Goal: Communication & Community: Answer question/provide support

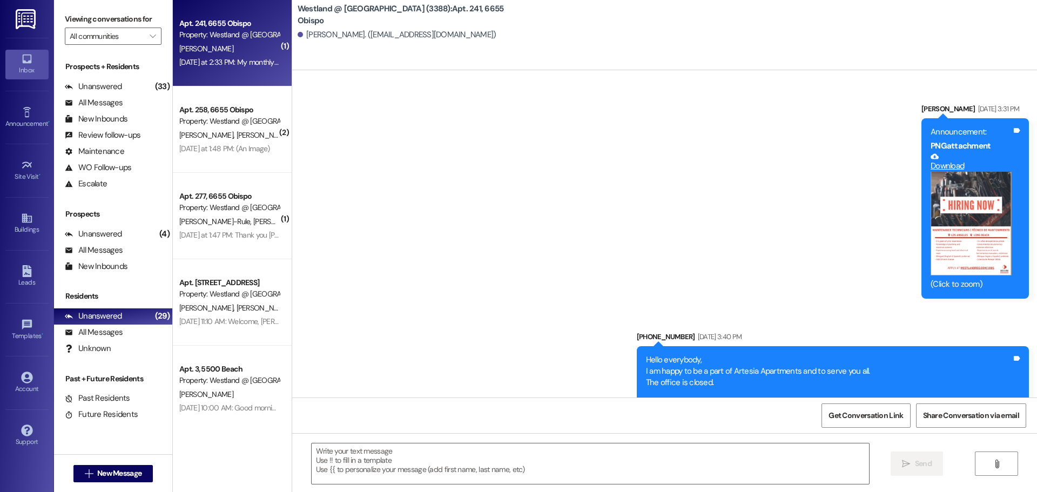
scroll to position [17381, 0]
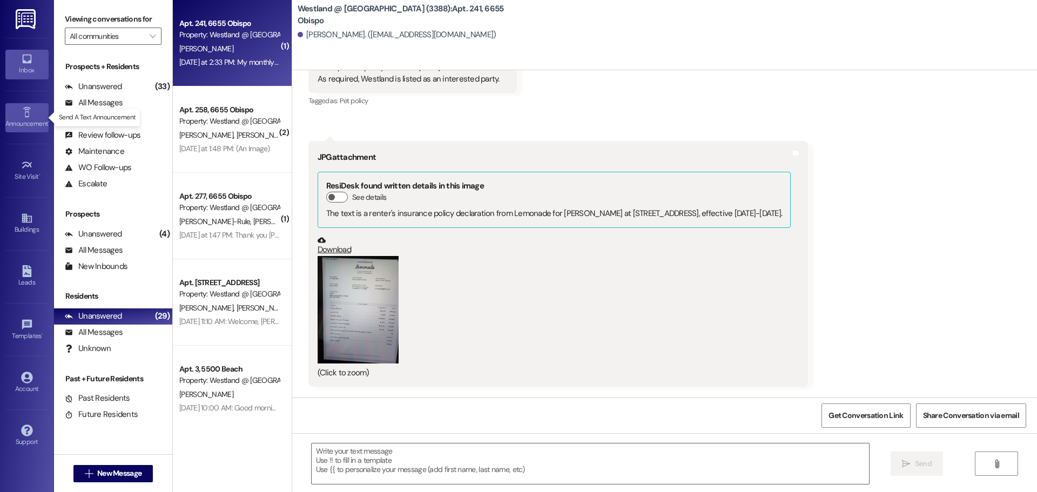
click at [28, 115] on icon at bounding box center [27, 112] width 12 height 12
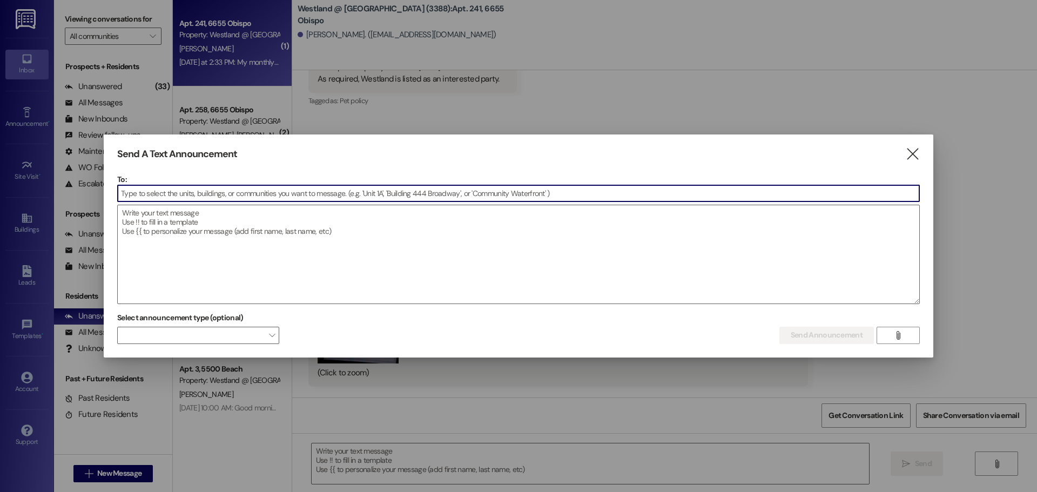
click at [164, 194] on input at bounding box center [519, 193] width 802 height 16
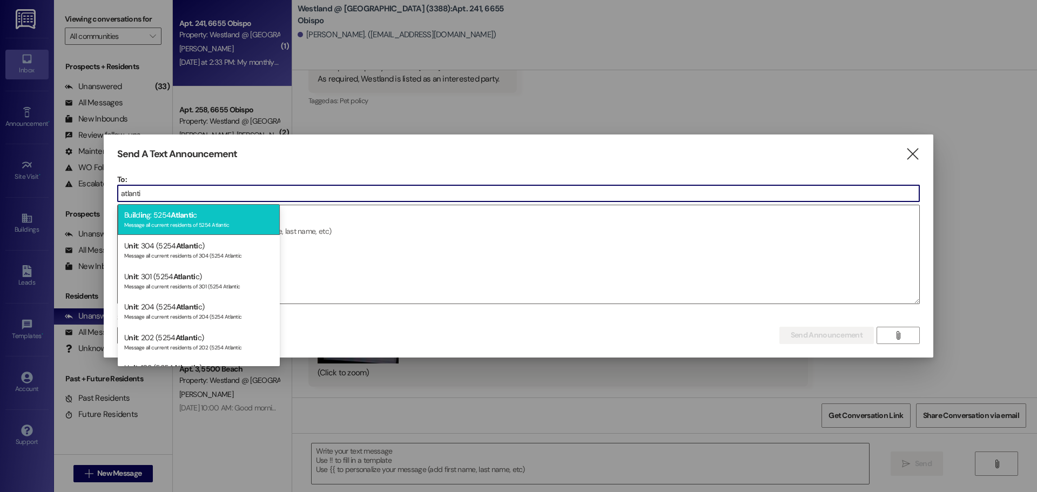
type input "atlanti"
click at [190, 209] on div "Bu il d in g: 5254 Atlanti c Message all current residents of 5254 Atlantic" at bounding box center [199, 219] width 162 height 31
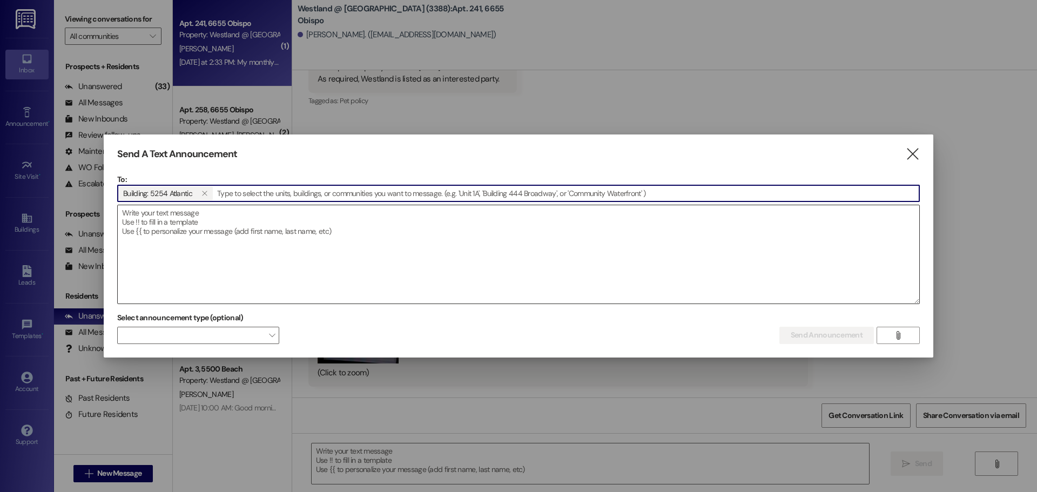
click at [182, 226] on textarea at bounding box center [519, 254] width 802 height 98
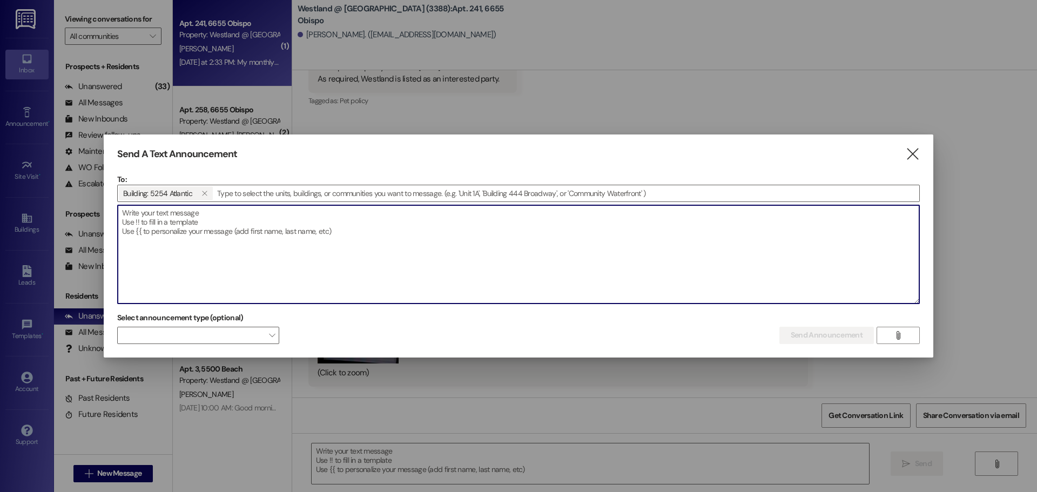
paste textarea "In compliance with [US_STATE] Senate Bill 721 (SB 721) we are scheduled for ins…"
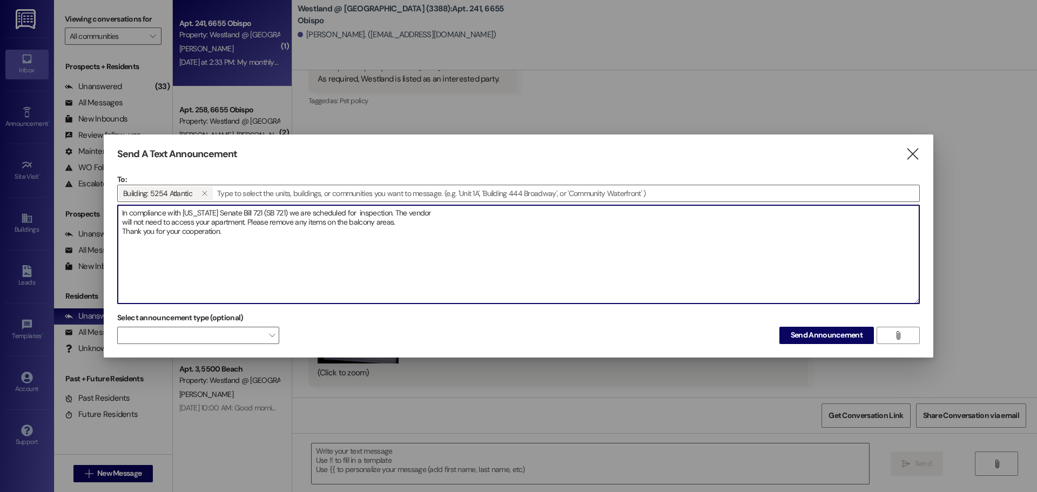
click at [123, 214] on textarea "In compliance with [US_STATE] Senate Bill 721 (SB 721) we are scheduled for ins…" at bounding box center [519, 254] width 802 height 98
click at [122, 223] on textarea "In compliance with [US_STATE] Senate Bill 721 (SB 721) we are scheduled for ins…" at bounding box center [519, 254] width 802 height 98
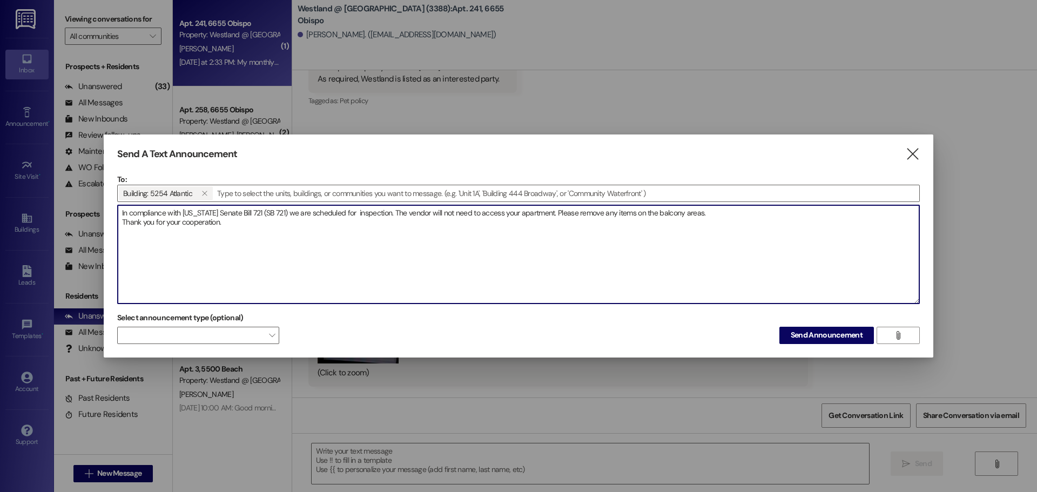
click at [123, 224] on textarea "In compliance with [US_STATE] Senate Bill 721 (SB 721) we are scheduled for ins…" at bounding box center [519, 254] width 802 height 98
drag, startPoint x: 550, startPoint y: 213, endPoint x: 556, endPoint y: 211, distance: 6.3
click at [550, 213] on textarea "In compliance with [US_STATE] Senate Bill 721 (SB 721) we are scheduled for ins…" at bounding box center [519, 254] width 802 height 98
click at [121, 216] on textarea "In compliance with [US_STATE] Senate Bill 721 (SB 721) we are scheduled for ins…" at bounding box center [519, 254] width 802 height 98
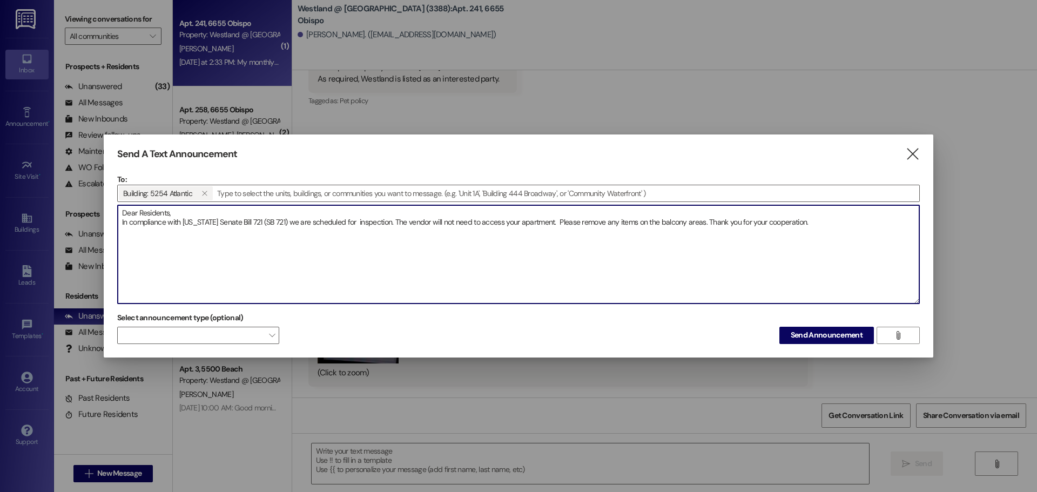
click at [385, 224] on textarea "Dear Residents, In compliance with [US_STATE] Senate Bill 721 (SB 721) we are s…" at bounding box center [519, 254] width 802 height 98
click at [870, 225] on textarea "Dear Residents, In compliance with [US_STATE] Senate Bill 721 (SB 721) we are s…" at bounding box center [519, 254] width 802 height 98
click at [122, 224] on textarea "Dear Residents, In compliance with [US_STATE] Senate Bill 721 (SB 721) we are s…" at bounding box center [519, 254] width 802 height 98
drag, startPoint x: 120, startPoint y: 212, endPoint x: 169, endPoint y: 227, distance: 50.8
click at [169, 227] on textarea "Dear Residents, In compliance with [US_STATE] Senate Bill 721 (SB 721) we are s…" at bounding box center [519, 254] width 802 height 98
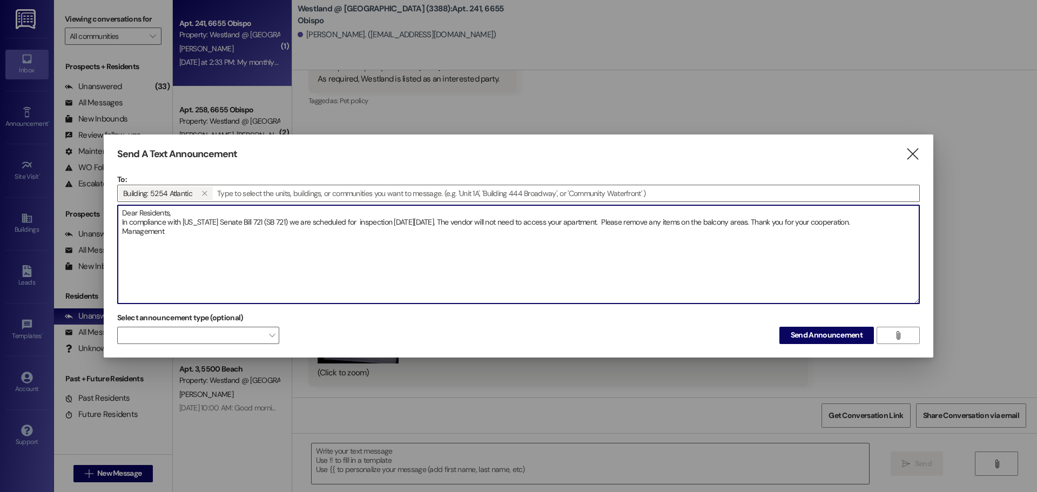
click at [184, 242] on textarea "Dear Residents, In compliance with [US_STATE] Senate Bill 721 (SB 721) we are s…" at bounding box center [519, 254] width 802 height 98
type textarea "Dear Residents, In compliance with [US_STATE] Senate Bill 721 (SB 721) we are s…"
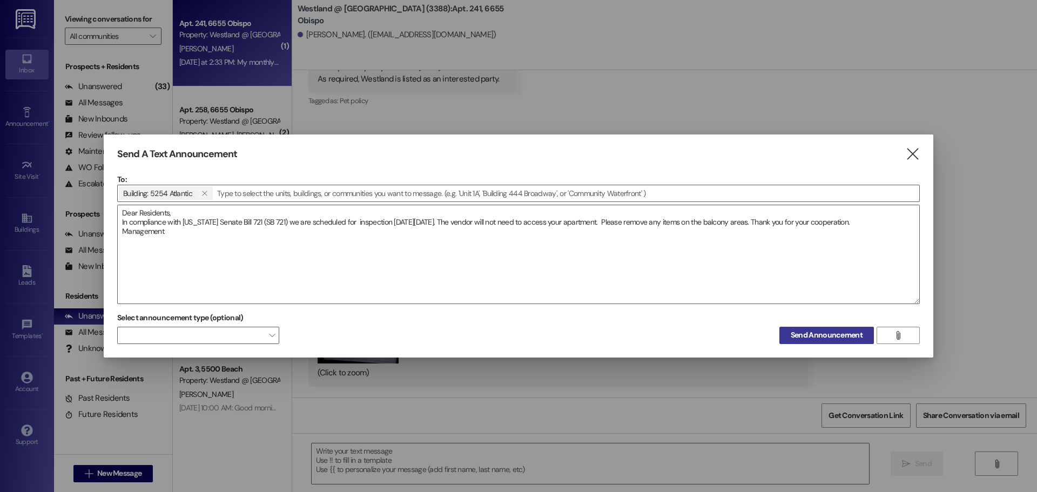
click at [806, 335] on span "Send Announcement" at bounding box center [827, 334] width 72 height 11
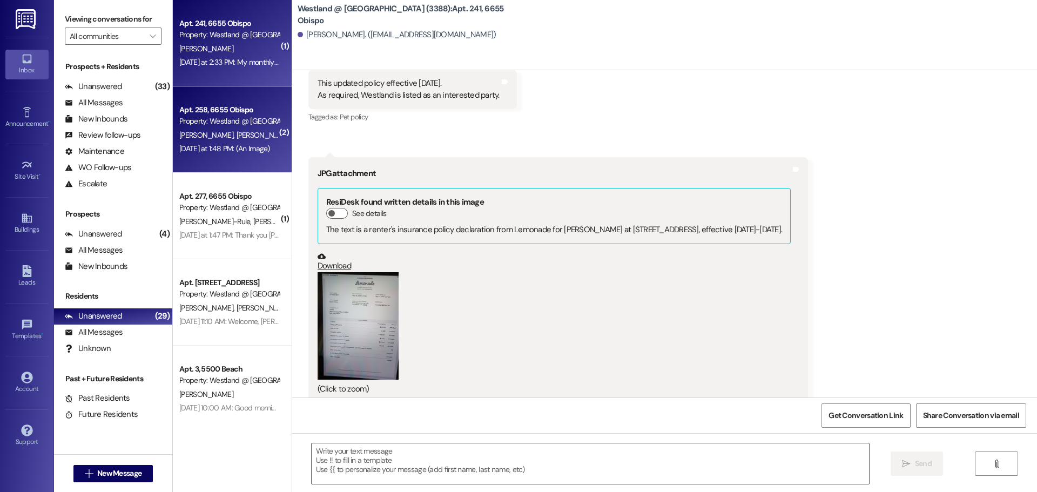
scroll to position [17364, 0]
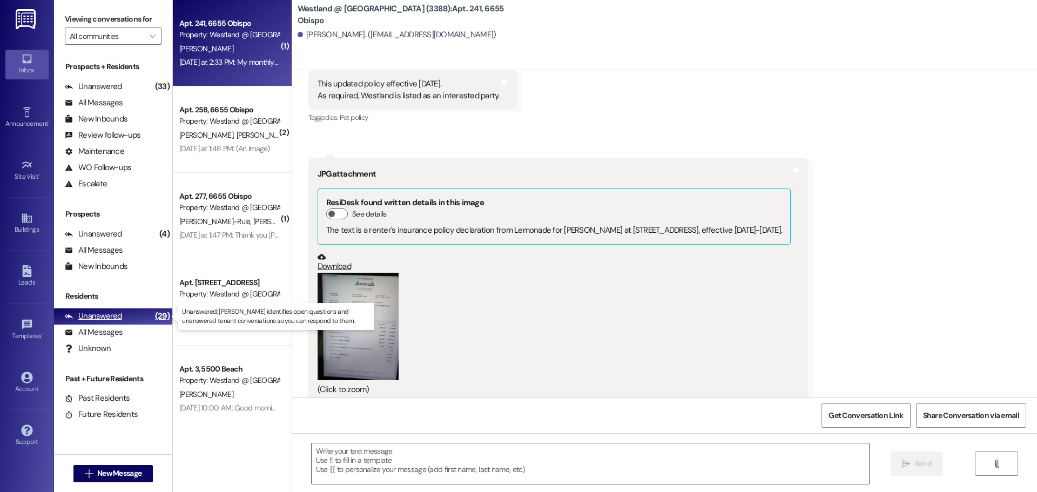
click at [95, 313] on div "Unanswered" at bounding box center [93, 316] width 57 height 11
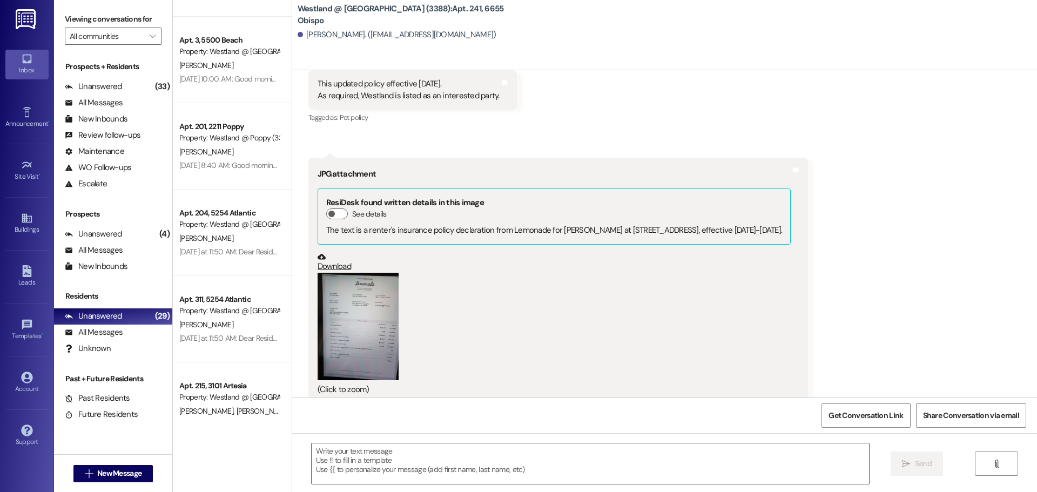
scroll to position [329, 0]
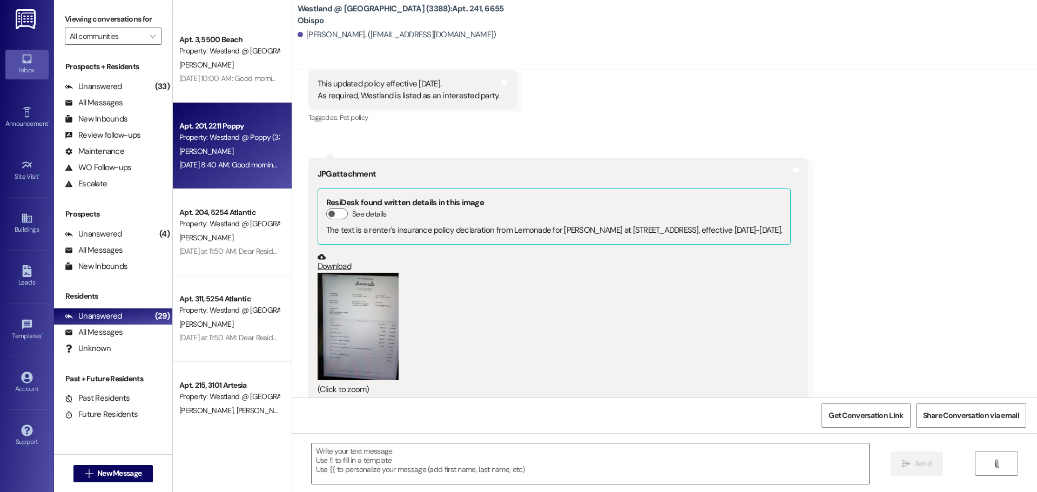
click at [208, 169] on div "[DATE] 8:40 AM: Good morning, what is a good number to contact you on ?? [DATE]…" at bounding box center [298, 165] width 239 height 10
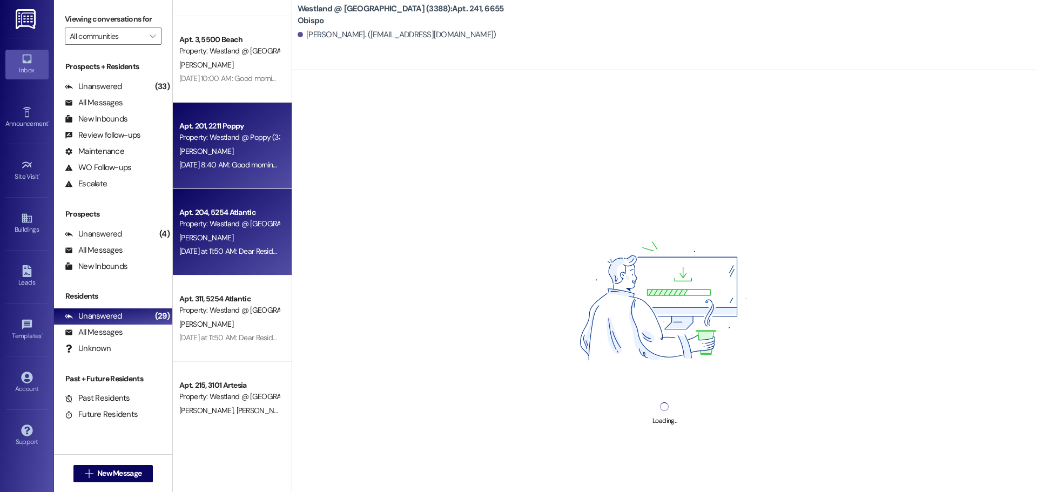
click at [214, 222] on div "Property: Westland @ [GEOGRAPHIC_DATA] (3283)" at bounding box center [229, 223] width 100 height 11
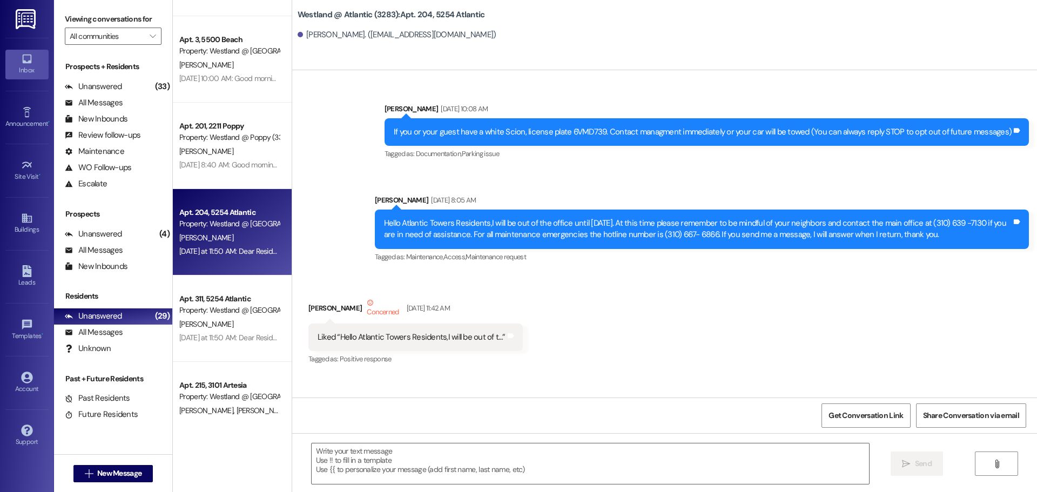
scroll to position [31233, 0]
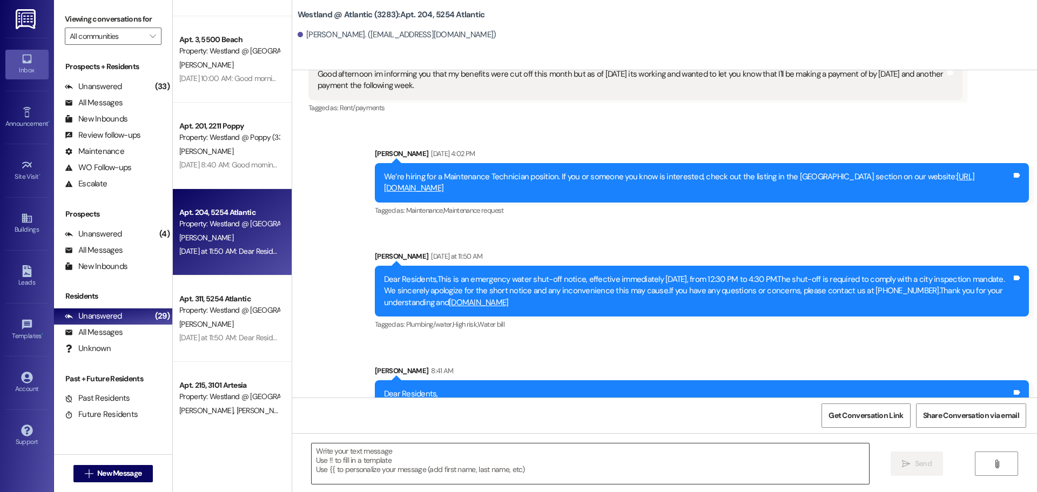
click at [401, 460] on textarea at bounding box center [590, 463] width 557 height 41
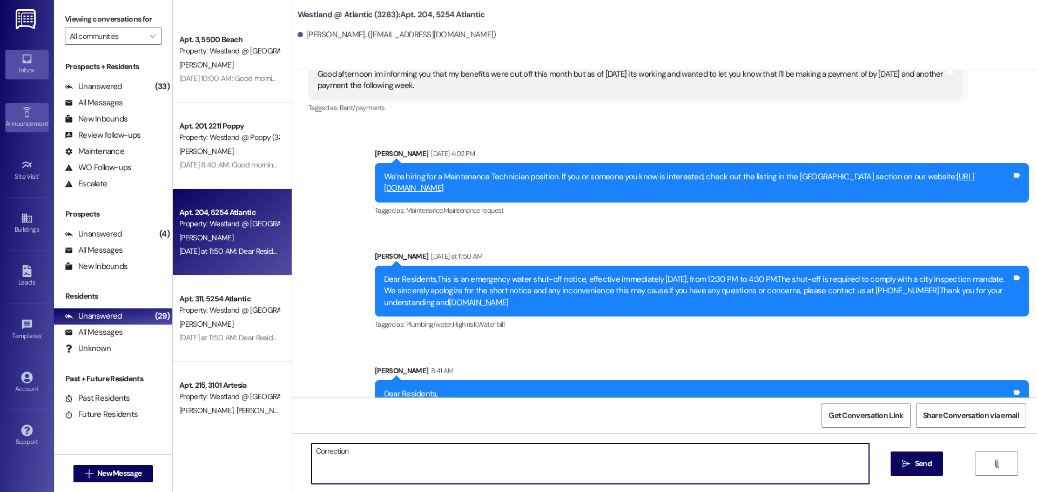
type textarea "Correction"
click at [11, 115] on link "Announcement •" at bounding box center [26, 117] width 43 height 29
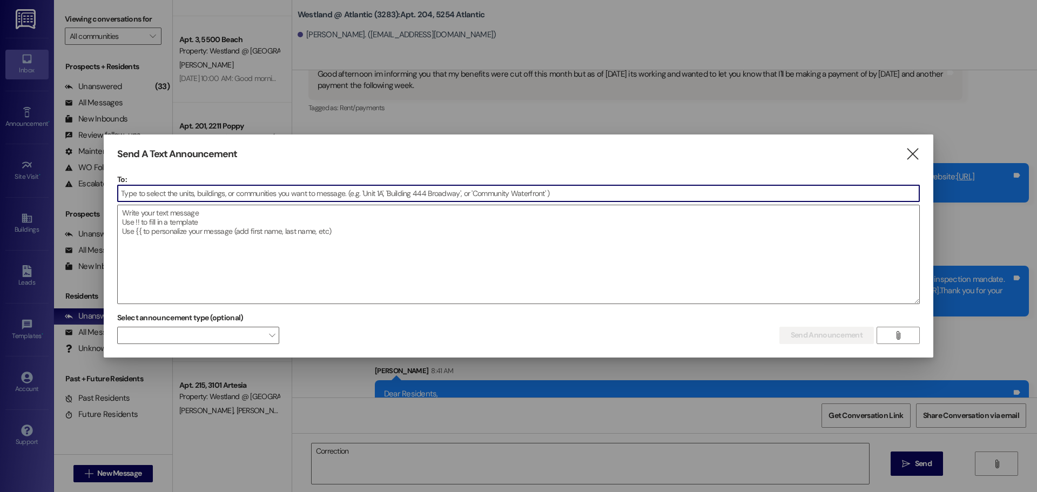
click at [218, 191] on input at bounding box center [519, 193] width 802 height 16
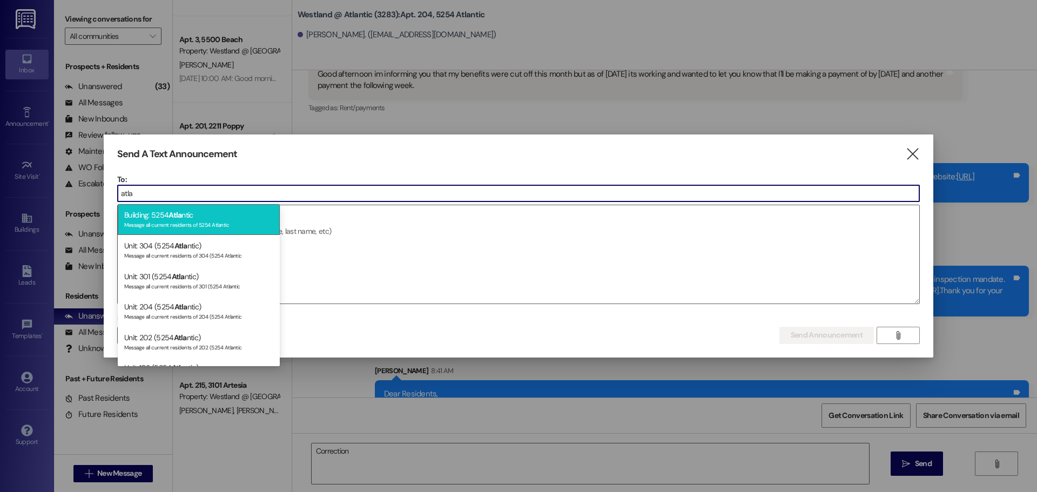
type input "atla"
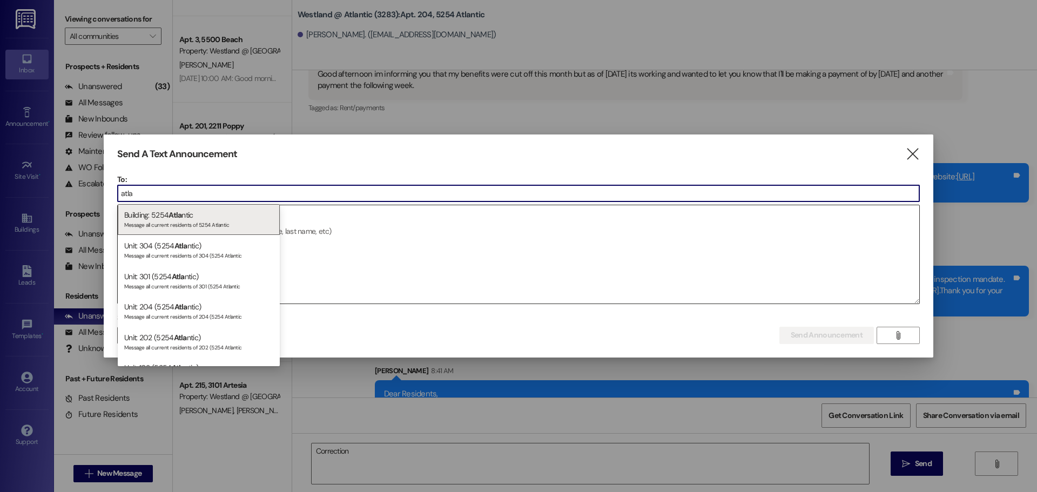
click at [173, 221] on div "Message all current residents of 5254 Atlantic" at bounding box center [198, 223] width 149 height 9
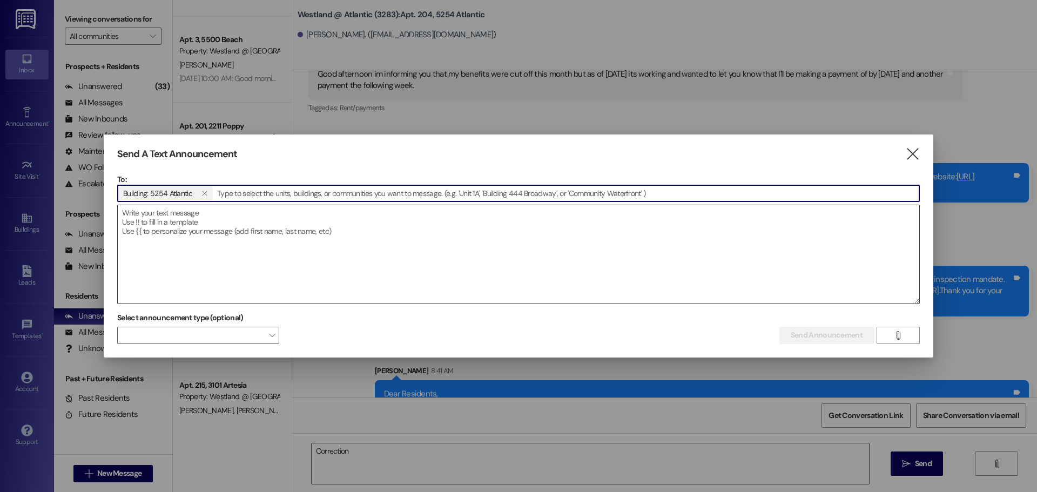
click at [174, 225] on textarea at bounding box center [519, 254] width 802 height 98
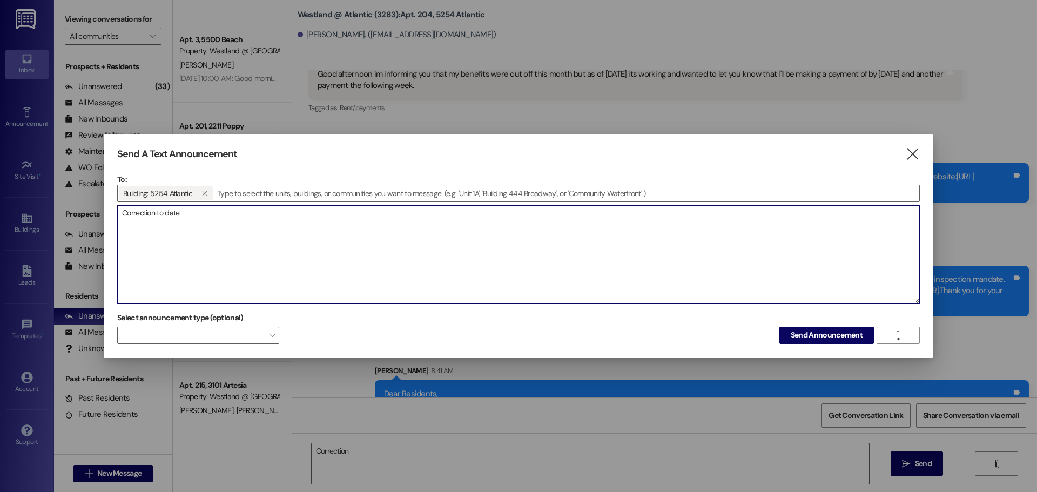
paste textarea "Subject: Upcoming Balcony Inspection Notification Dear Residents, We hope this …"
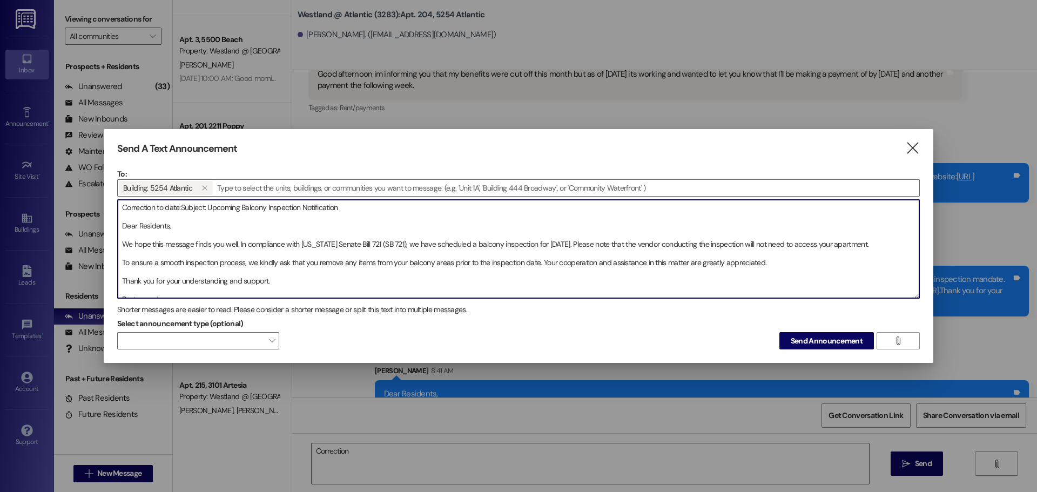
scroll to position [24, 0]
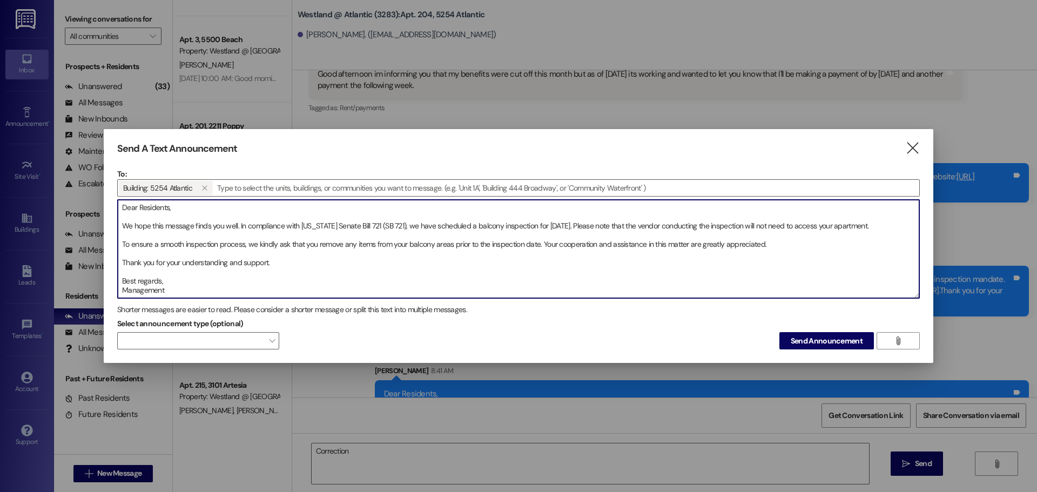
drag, startPoint x: 604, startPoint y: 221, endPoint x: 612, endPoint y: 217, distance: 9.2
click at [604, 222] on textarea "Correction to date:Subject: Upcoming Balcony Inspection Notification Dear Resid…" at bounding box center [519, 249] width 802 height 98
click at [121, 278] on textarea "Correction to date:Subject: Upcoming Balcony Inspection Notification Dear Resid…" at bounding box center [519, 249] width 802 height 98
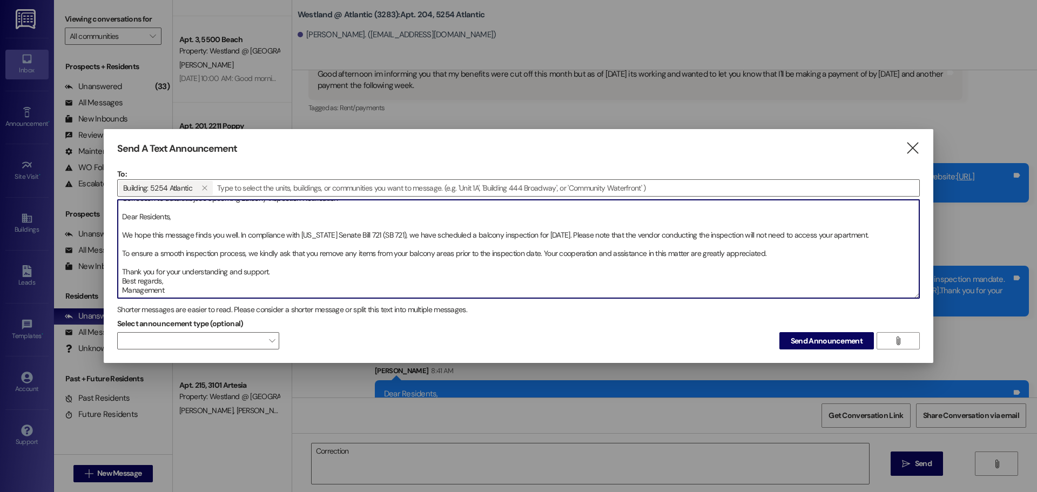
scroll to position [18, 0]
click at [122, 264] on textarea "Correction to date:Subject: Upcoming Balcony Inspection Notification Dear Resid…" at bounding box center [519, 249] width 802 height 98
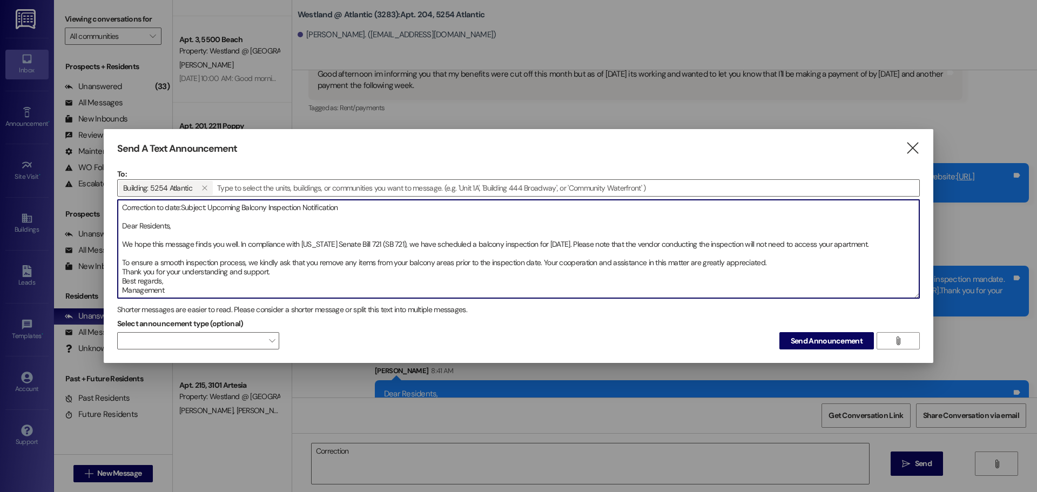
scroll to position [9, 0]
click at [120, 254] on textarea "Correction to date:Subject: Upcoming Balcony Inspection Notification Dear Resid…" at bounding box center [519, 249] width 802 height 98
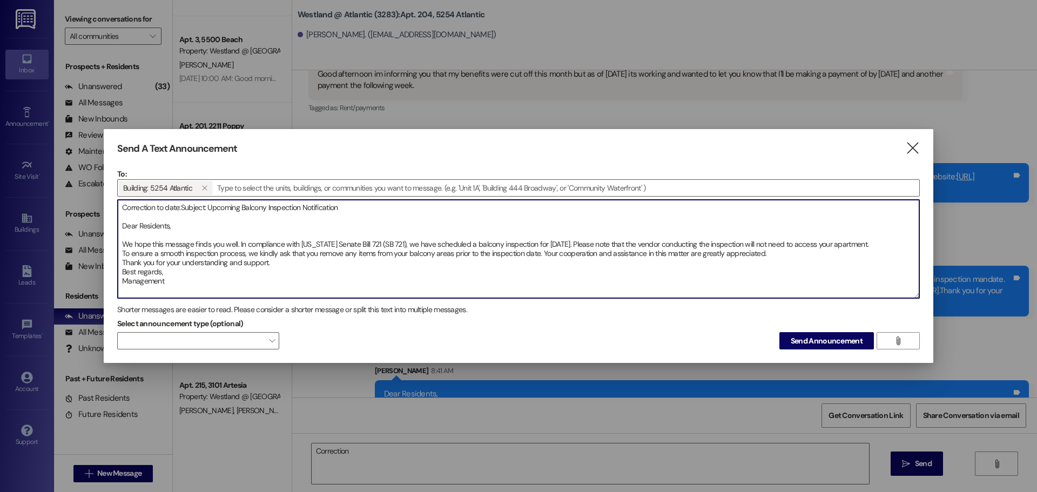
scroll to position [0, 0]
drag, startPoint x: 183, startPoint y: 209, endPoint x: 291, endPoint y: 211, distance: 108.0
click at [291, 211] on textarea "Correction to date:Subject: Upcoming Balcony Inspection Notification Dear Resid…" at bounding box center [519, 249] width 802 height 98
click at [346, 207] on textarea "Correction to date:Subject: Upcoming Balcony Inspection Notification Dear Resid…" at bounding box center [519, 249] width 802 height 98
drag, startPoint x: 345, startPoint y: 208, endPoint x: 206, endPoint y: 210, distance: 138.3
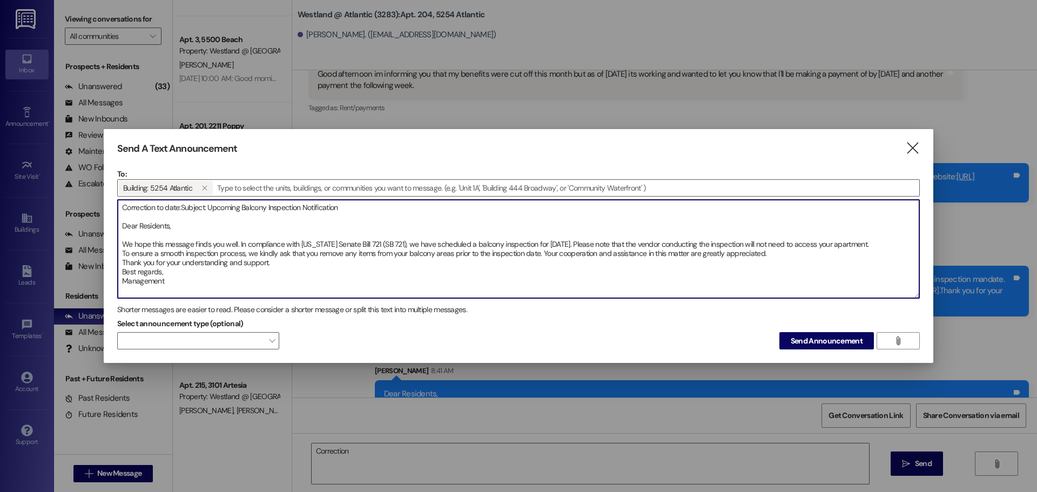
click at [206, 210] on textarea "Correction to date:Subject: Upcoming Balcony Inspection Notification Dear Resid…" at bounding box center [519, 249] width 802 height 98
drag, startPoint x: 544, startPoint y: 247, endPoint x: 557, endPoint y: 241, distance: 14.3
click at [544, 247] on textarea "Correction to date:Subject: My apologies! Dear Residents, We hope this message …" at bounding box center [519, 249] width 802 height 98
type textarea "Correction to date:Subject: My apologies! Dear Residents, We hope this message …"
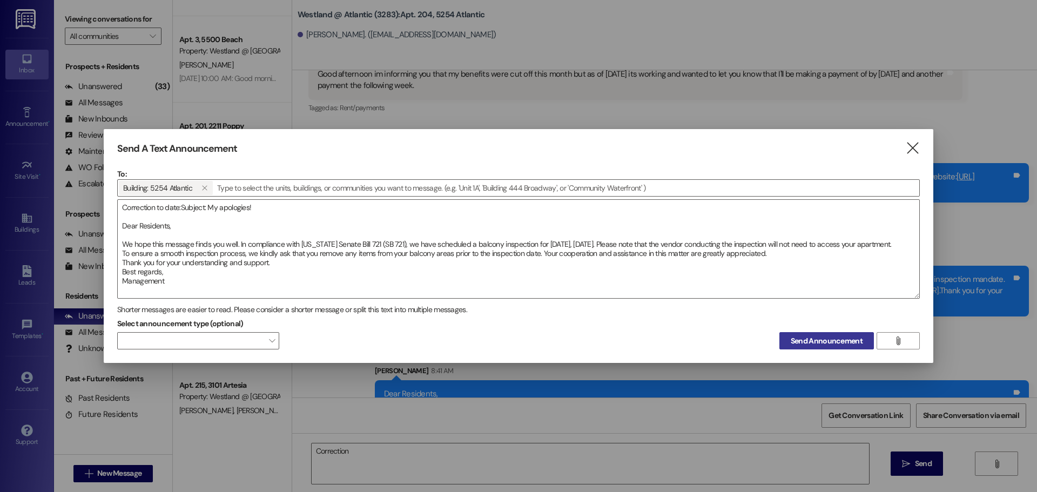
click at [822, 344] on span "Send Announcement" at bounding box center [827, 340] width 72 height 11
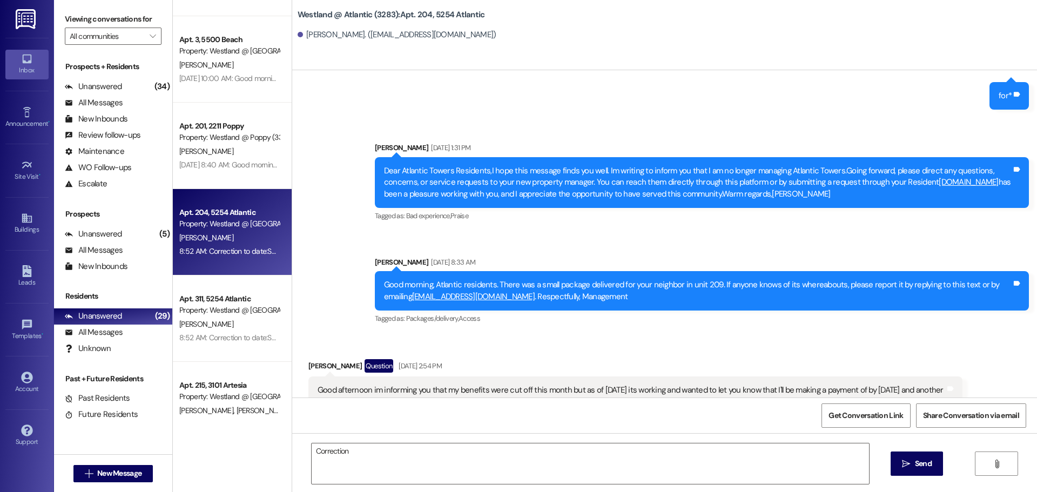
scroll to position [30890, 0]
